Goal: Task Accomplishment & Management: Use online tool/utility

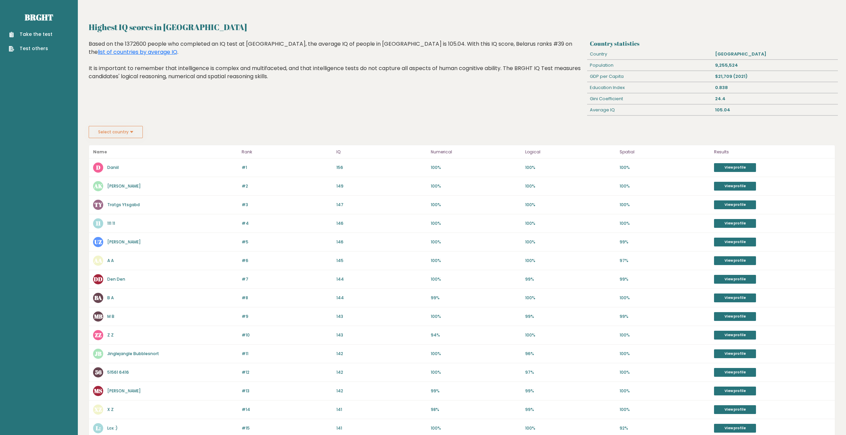
click at [600, 109] on div "Average IQ" at bounding box center [649, 110] width 125 height 11
click at [32, 32] on link "Take the test" at bounding box center [31, 34] width 44 height 7
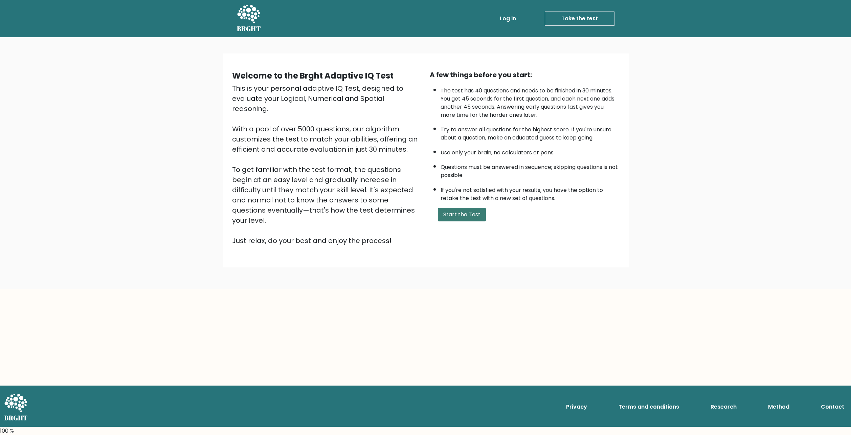
click at [462, 211] on button "Start the Test" at bounding box center [462, 215] width 48 height 14
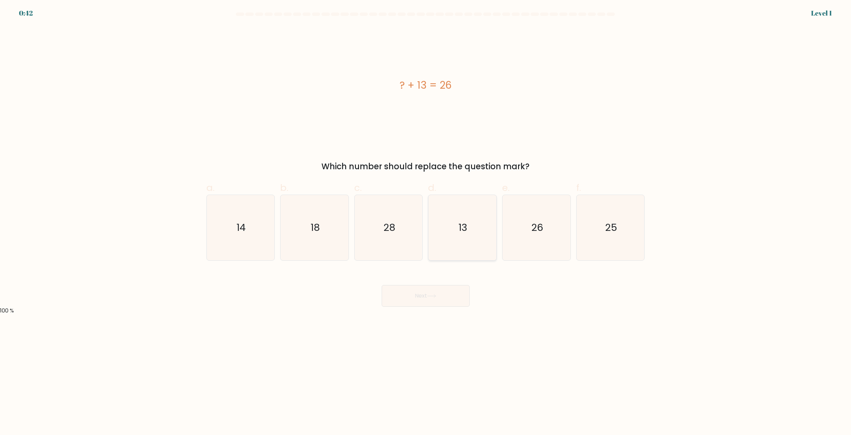
click at [450, 228] on icon "13" at bounding box center [462, 227] width 65 height 65
click at [426, 222] on input "d. 13" at bounding box center [426, 220] width 0 height 4
radio input "true"
click at [428, 298] on button "Next" at bounding box center [426, 296] width 88 height 22
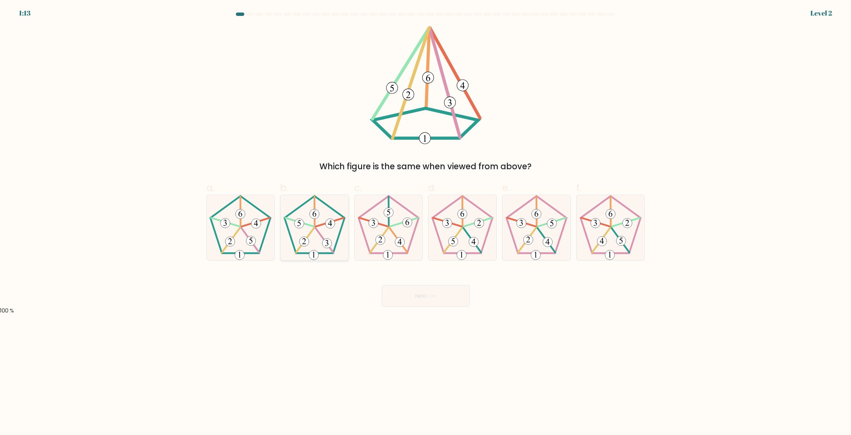
click at [327, 240] on 393 at bounding box center [326, 243] width 9 height 9
click at [426, 222] on input "b." at bounding box center [426, 220] width 0 height 4
radio input "true"
click at [399, 290] on button "Next" at bounding box center [426, 296] width 88 height 22
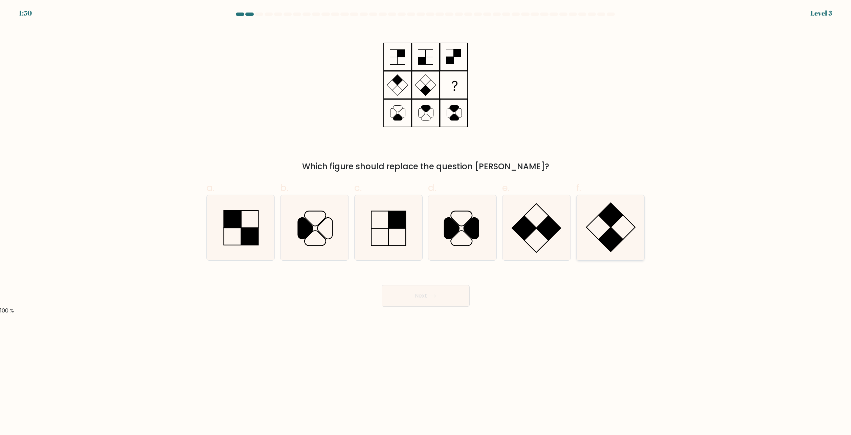
click at [618, 222] on icon at bounding box center [610, 227] width 65 height 65
click at [426, 222] on input "f." at bounding box center [426, 220] width 0 height 4
radio input "true"
click at [453, 290] on button "Next" at bounding box center [426, 296] width 88 height 22
